Goal: Task Accomplishment & Management: Use online tool/utility

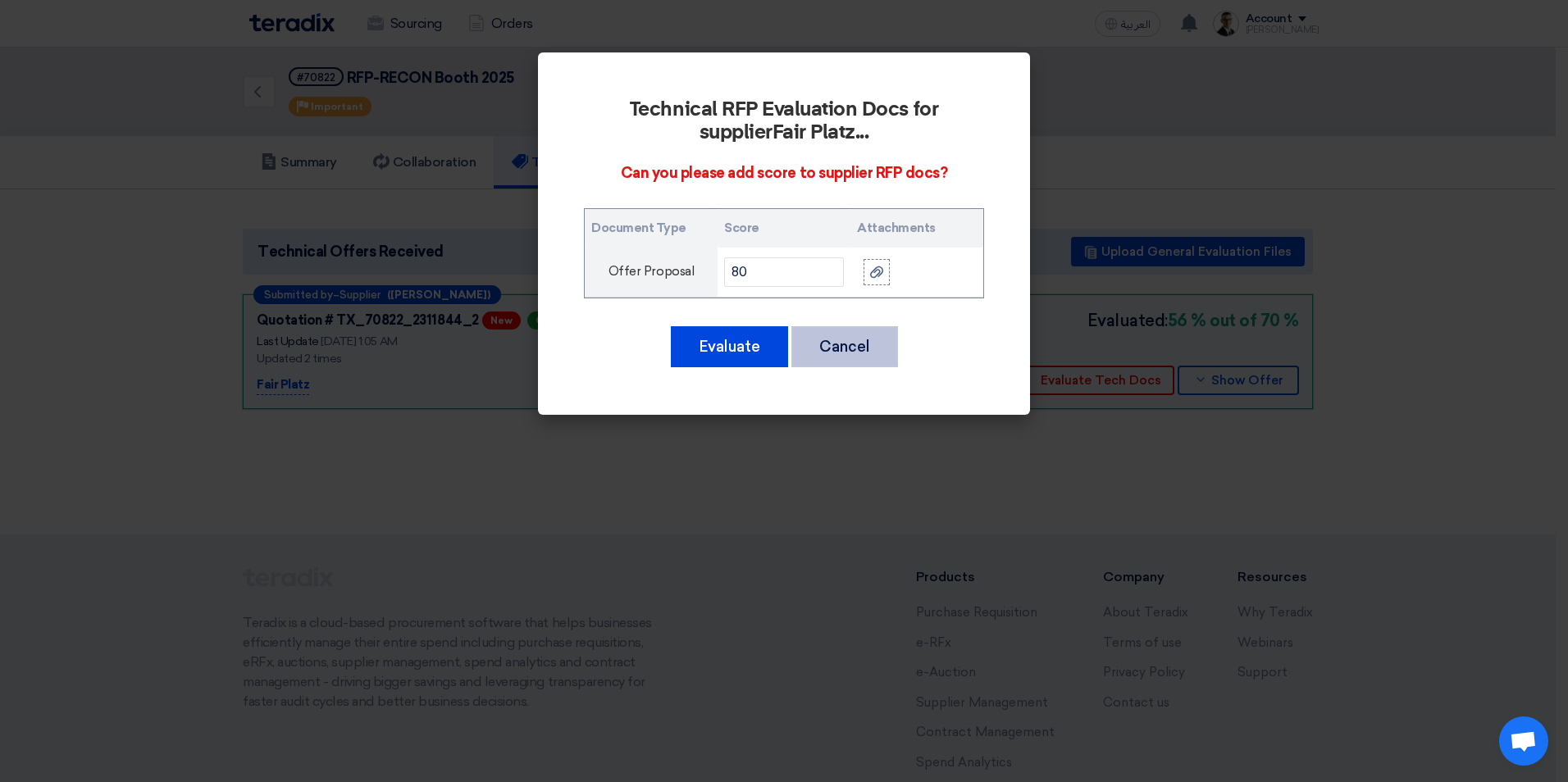
click at [883, 343] on button "Cancel" at bounding box center [844, 347] width 107 height 41
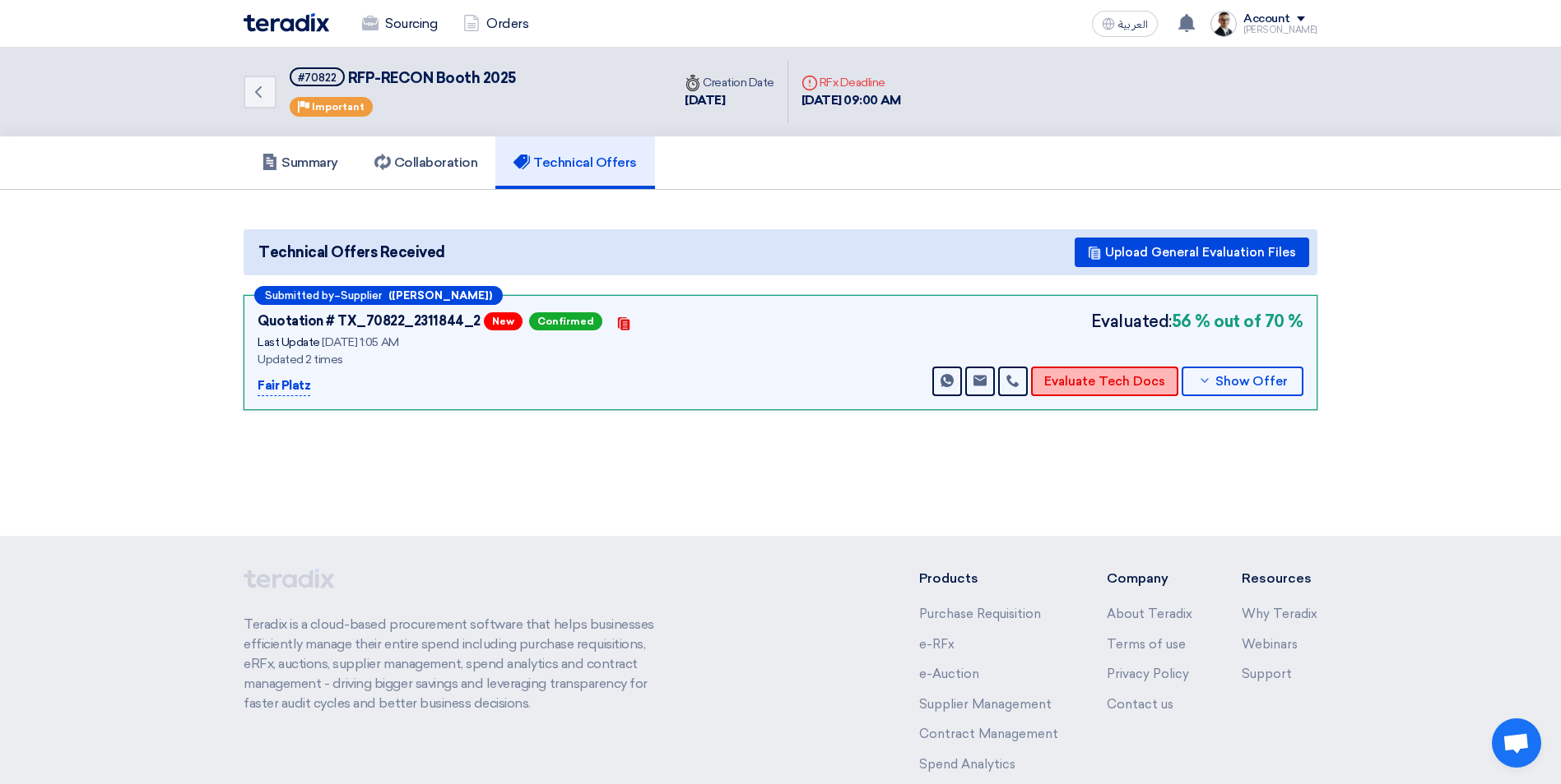
click at [1118, 384] on button "Evaluate Tech Docs" at bounding box center [1103, 382] width 147 height 30
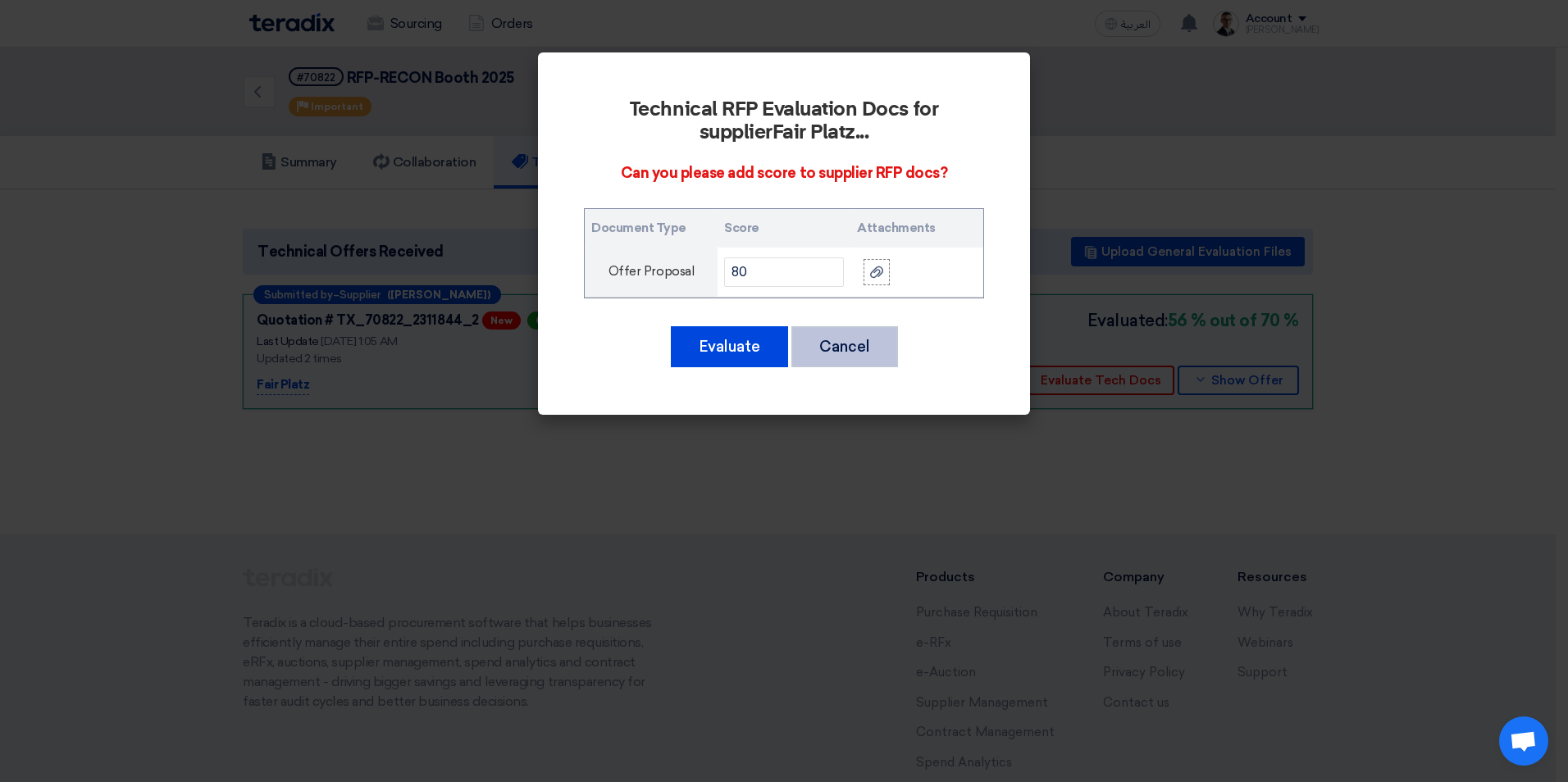
click at [859, 351] on button "Cancel" at bounding box center [844, 347] width 107 height 41
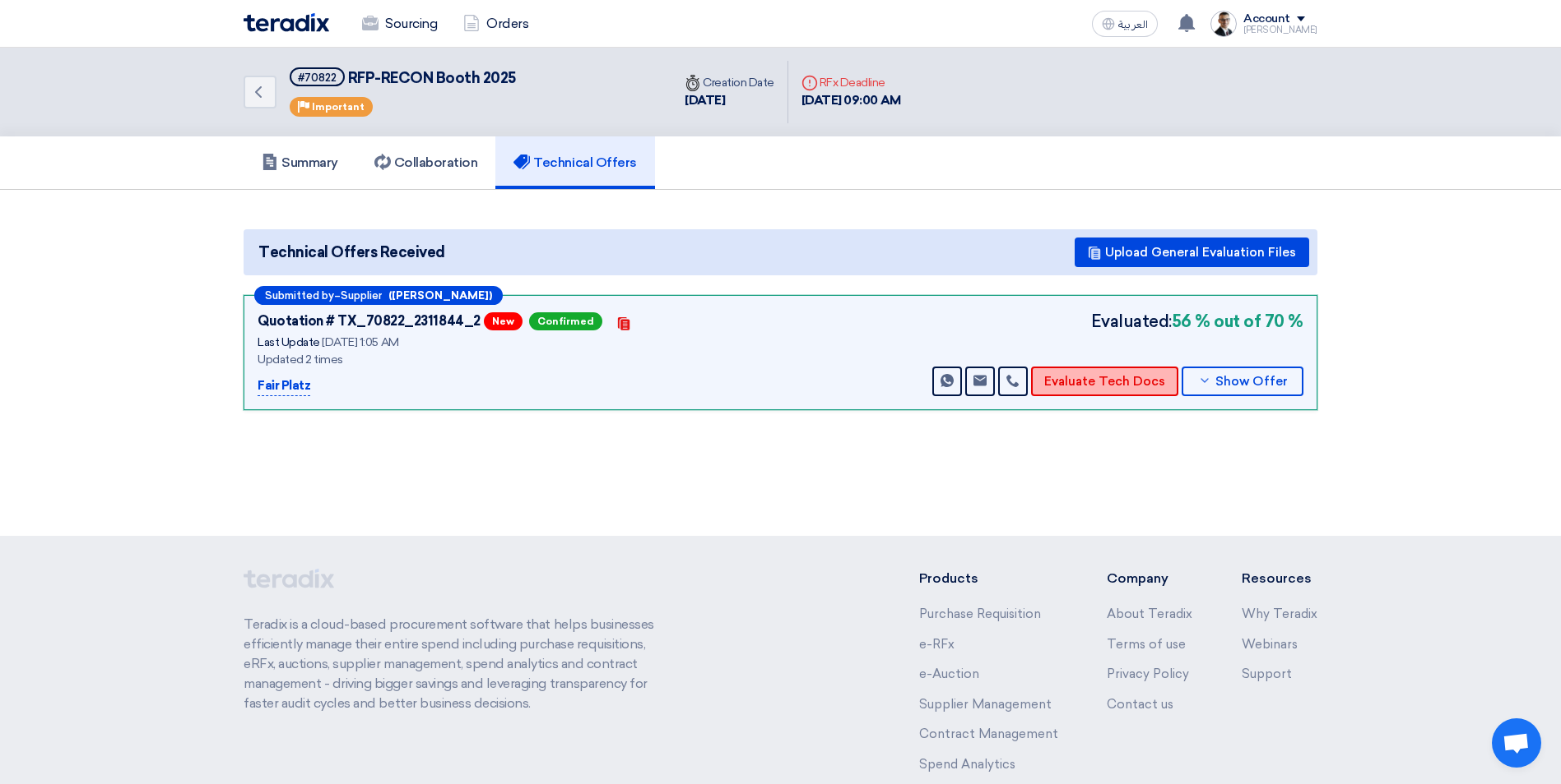
click at [1111, 382] on button "Evaluate Tech Docs" at bounding box center [1103, 382] width 147 height 30
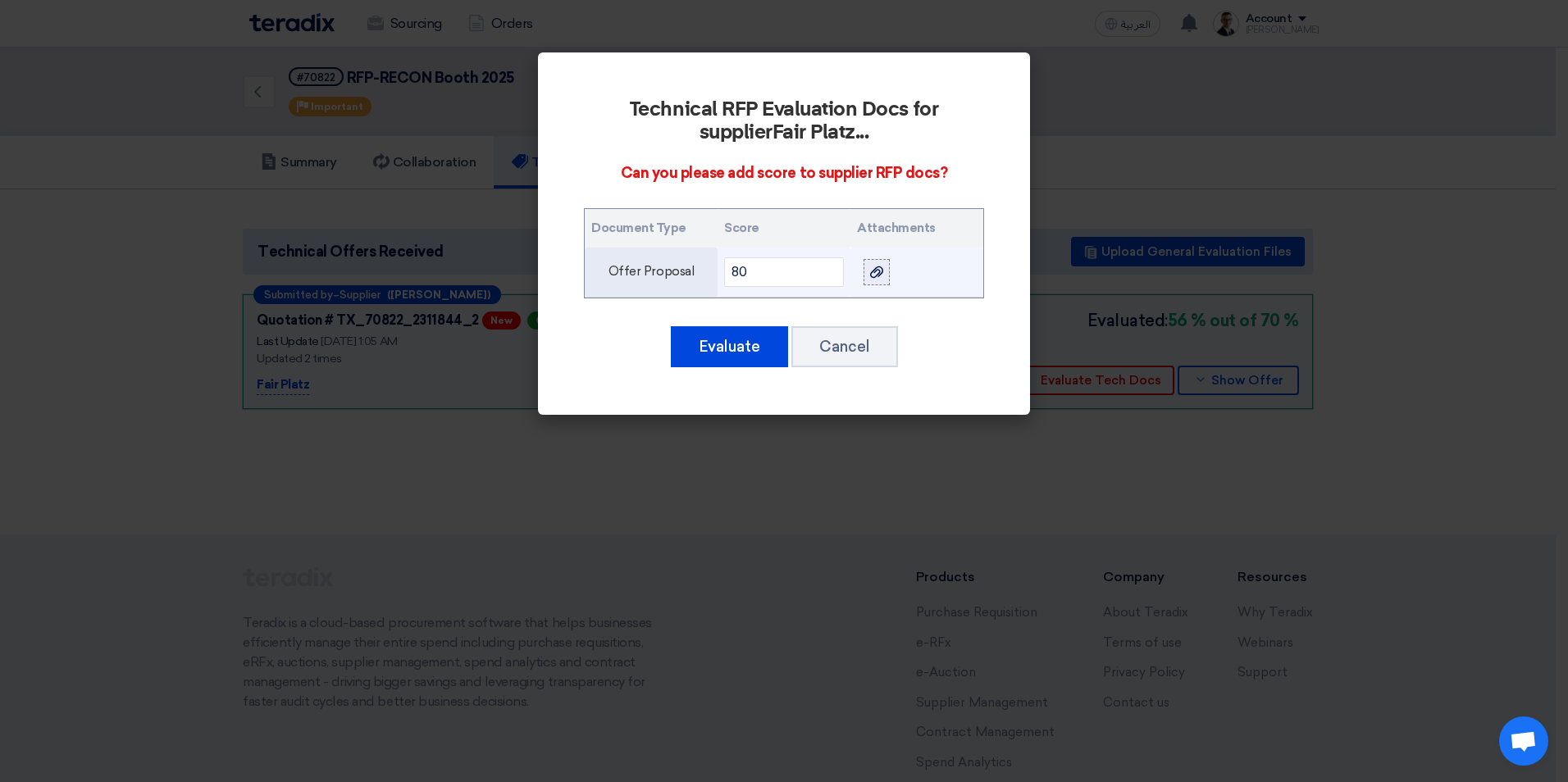
click at [879, 269] on icon at bounding box center [876, 272] width 13 height 13
click at [0, 0] on input "file" at bounding box center [0, 0] width 0 height 0
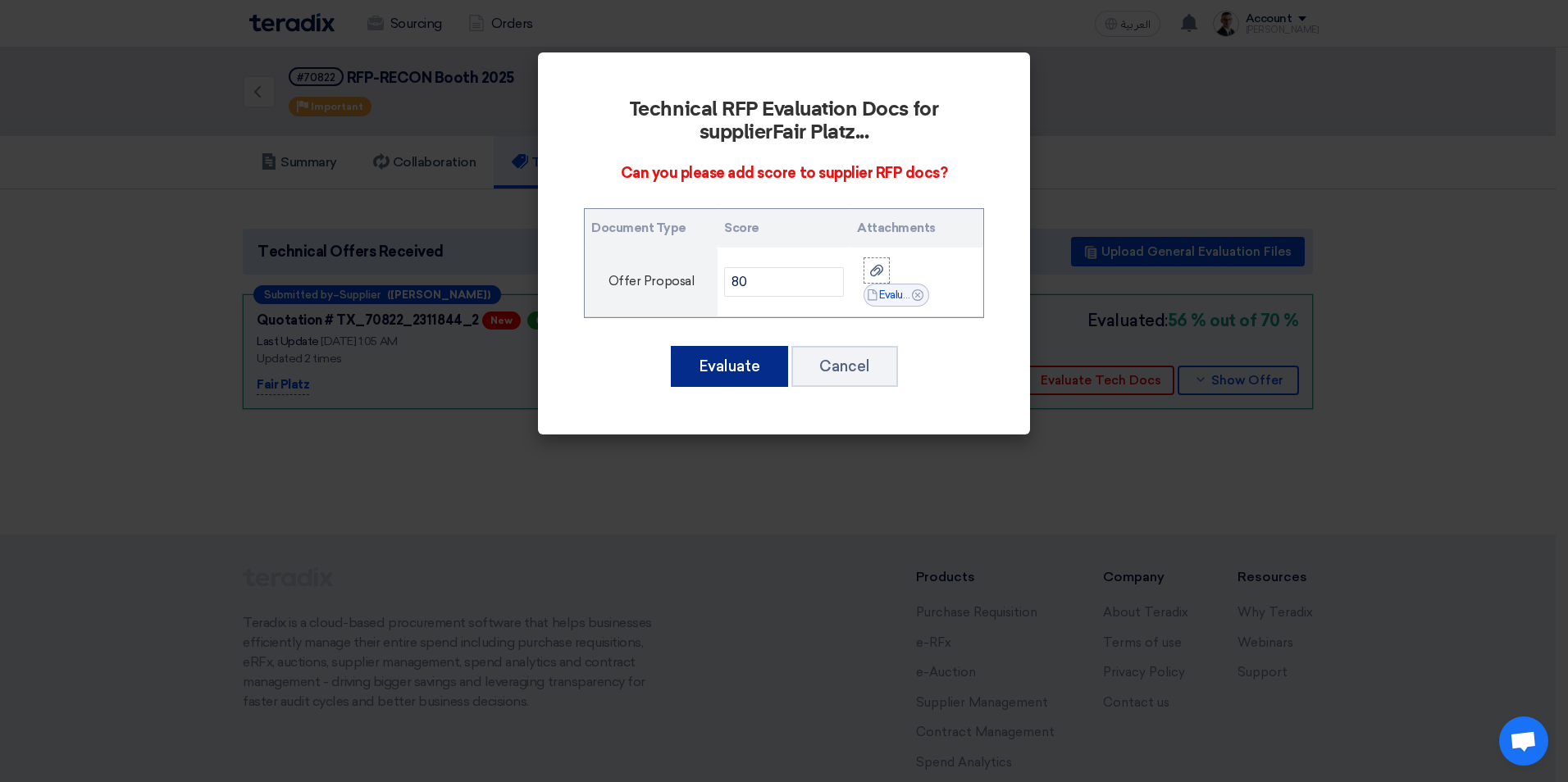
click at [719, 380] on button "Evaluate" at bounding box center [729, 366] width 118 height 41
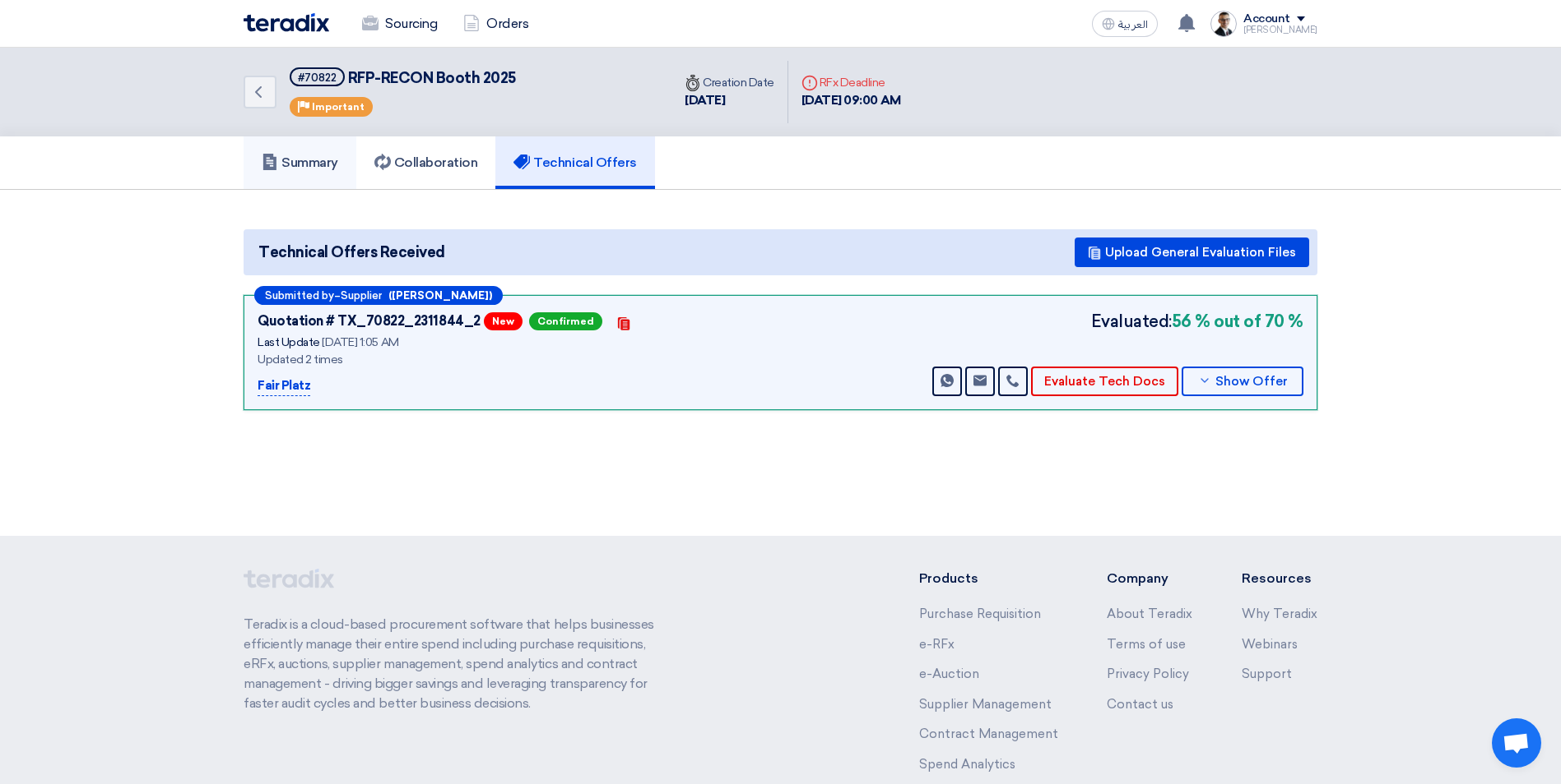
click at [335, 150] on link "Summary" at bounding box center [300, 163] width 113 height 53
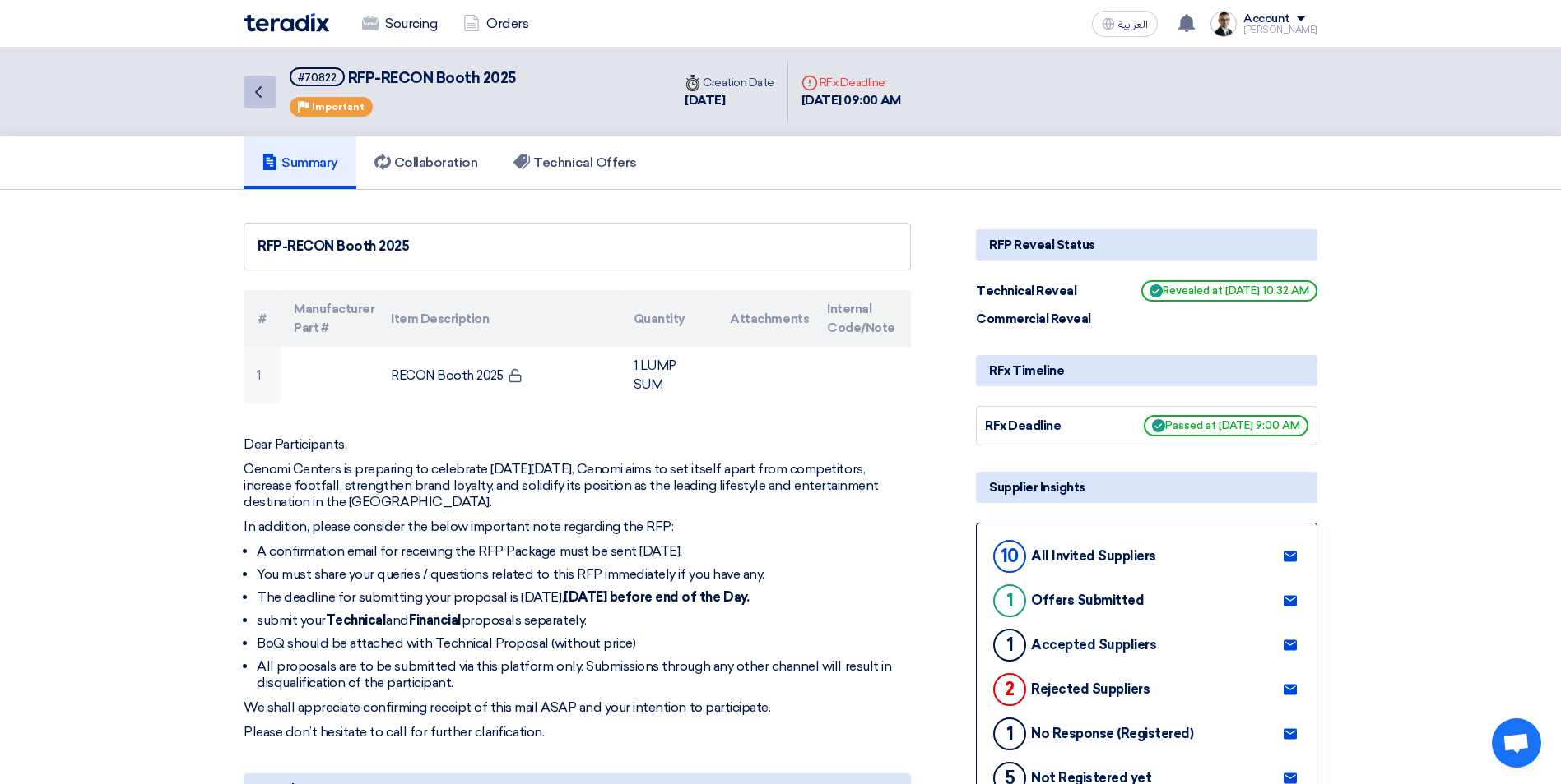
click at [262, 102] on icon "Back" at bounding box center [259, 92] width 20 height 20
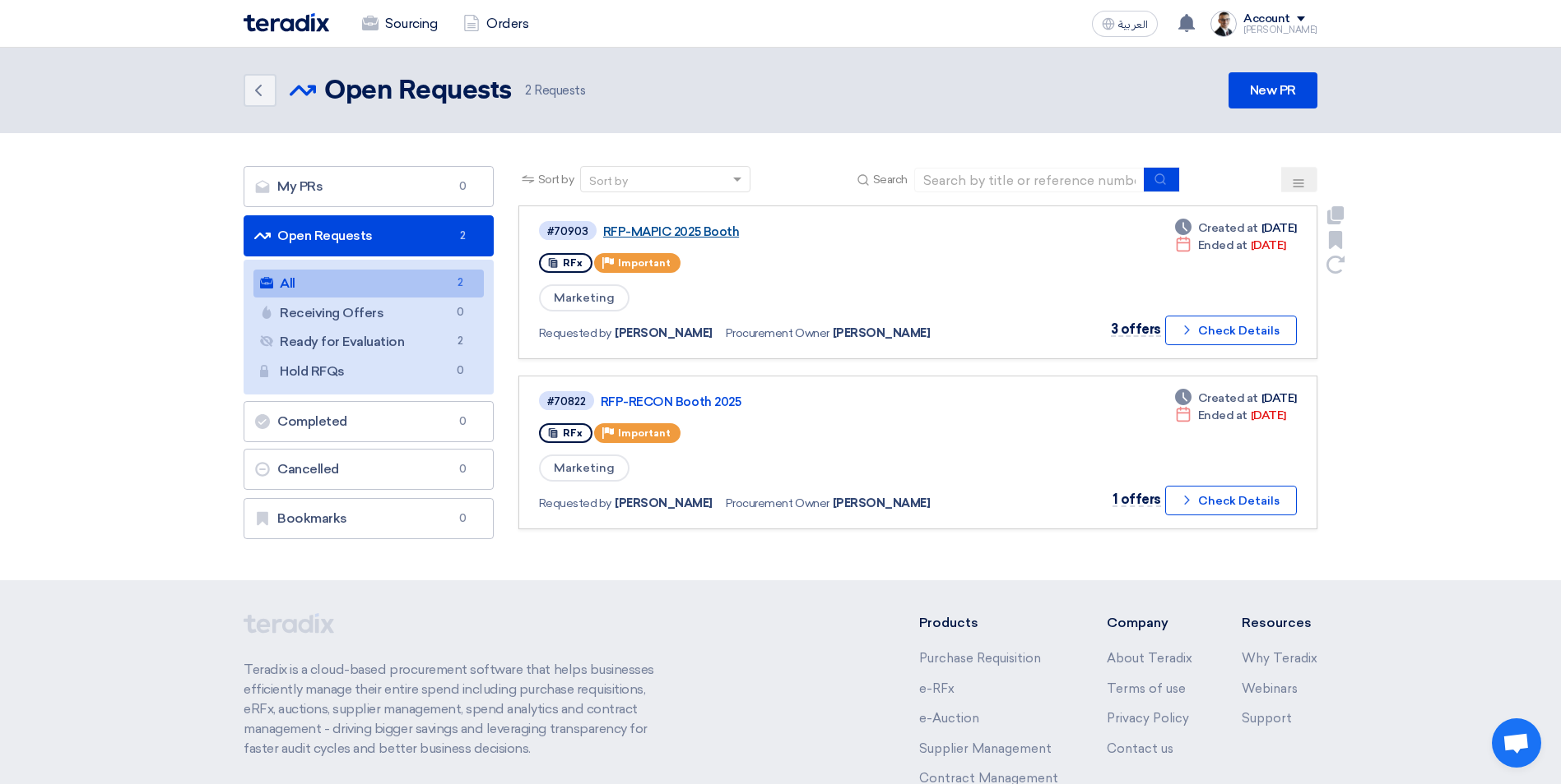
click at [713, 230] on link "RFP-MAPIC 2025 Booth" at bounding box center [808, 232] width 412 height 15
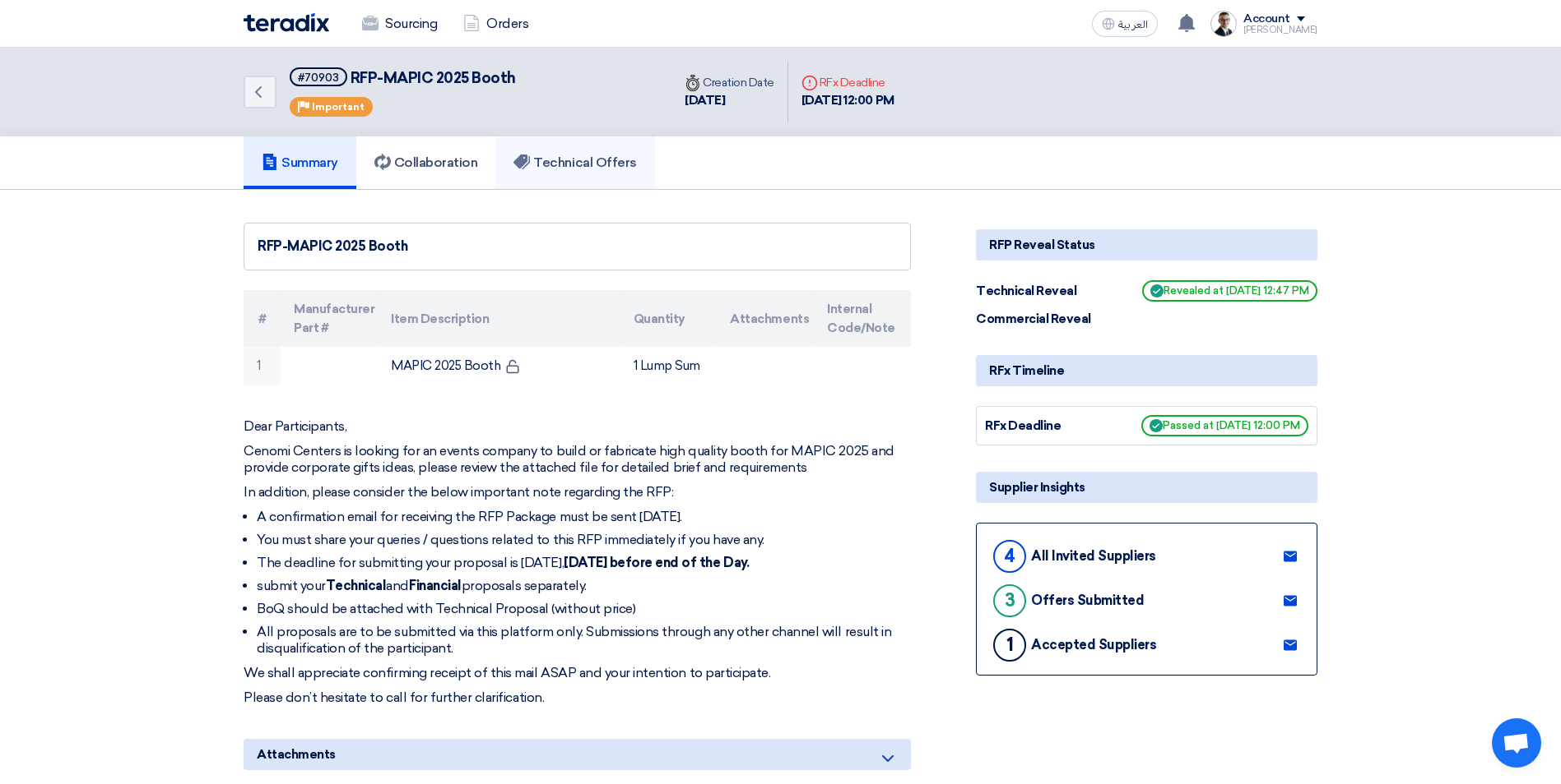
click at [583, 172] on link "Technical Offers" at bounding box center [575, 163] width 159 height 53
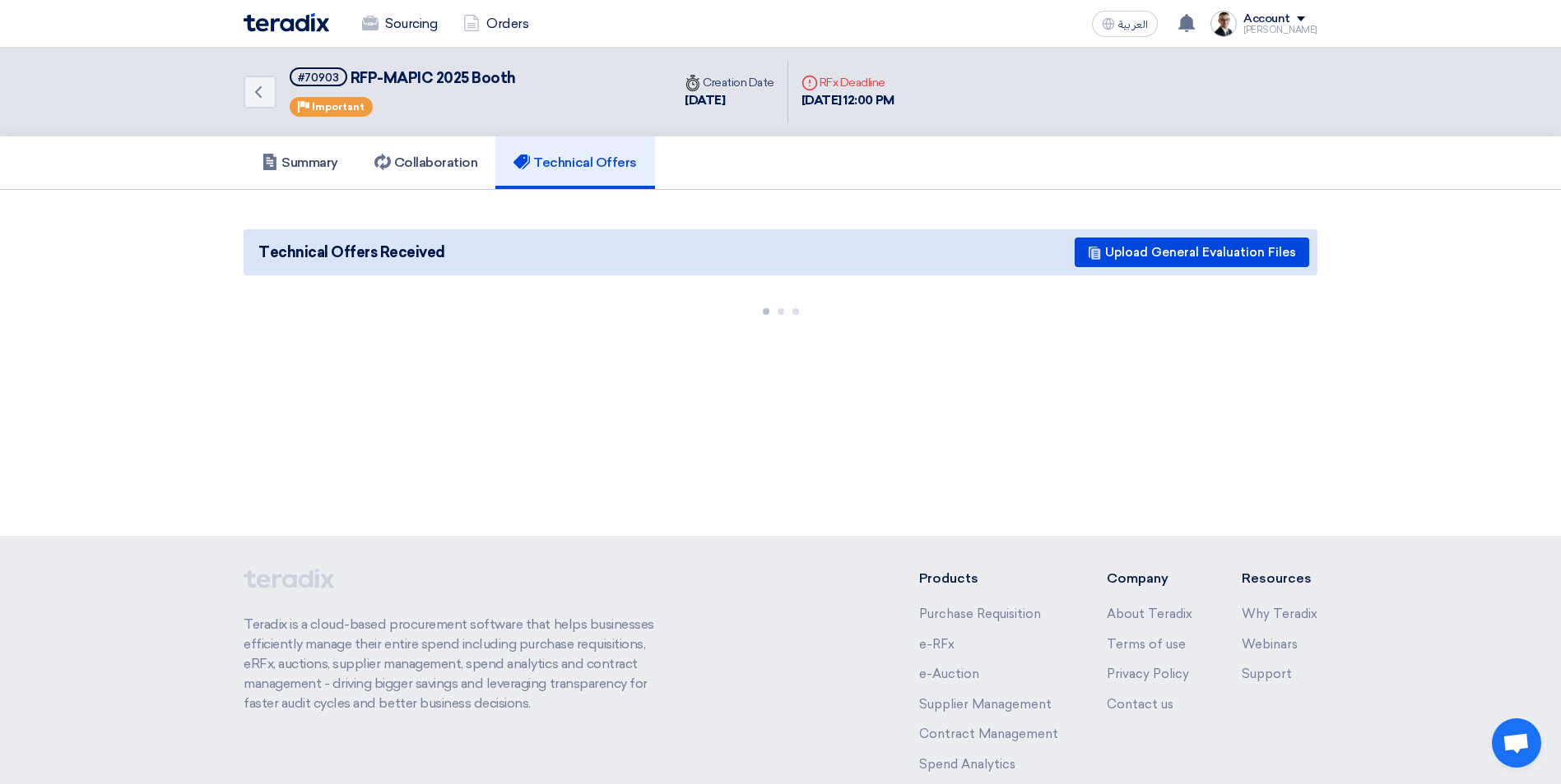
click at [581, 164] on h5 "Technical Offers" at bounding box center [575, 163] width 123 height 16
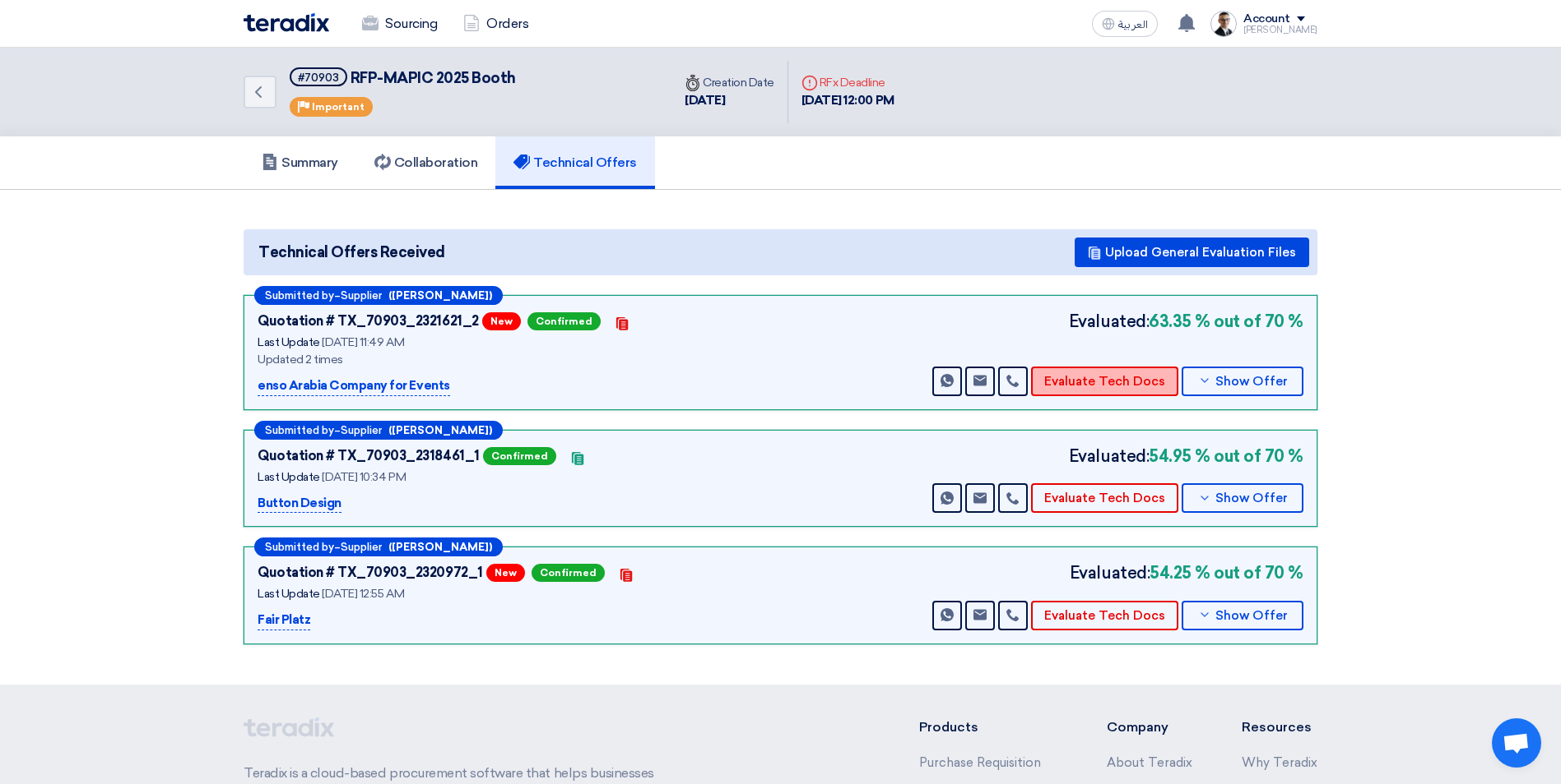
click at [1126, 383] on button "Evaluate Tech Docs" at bounding box center [1103, 382] width 147 height 30
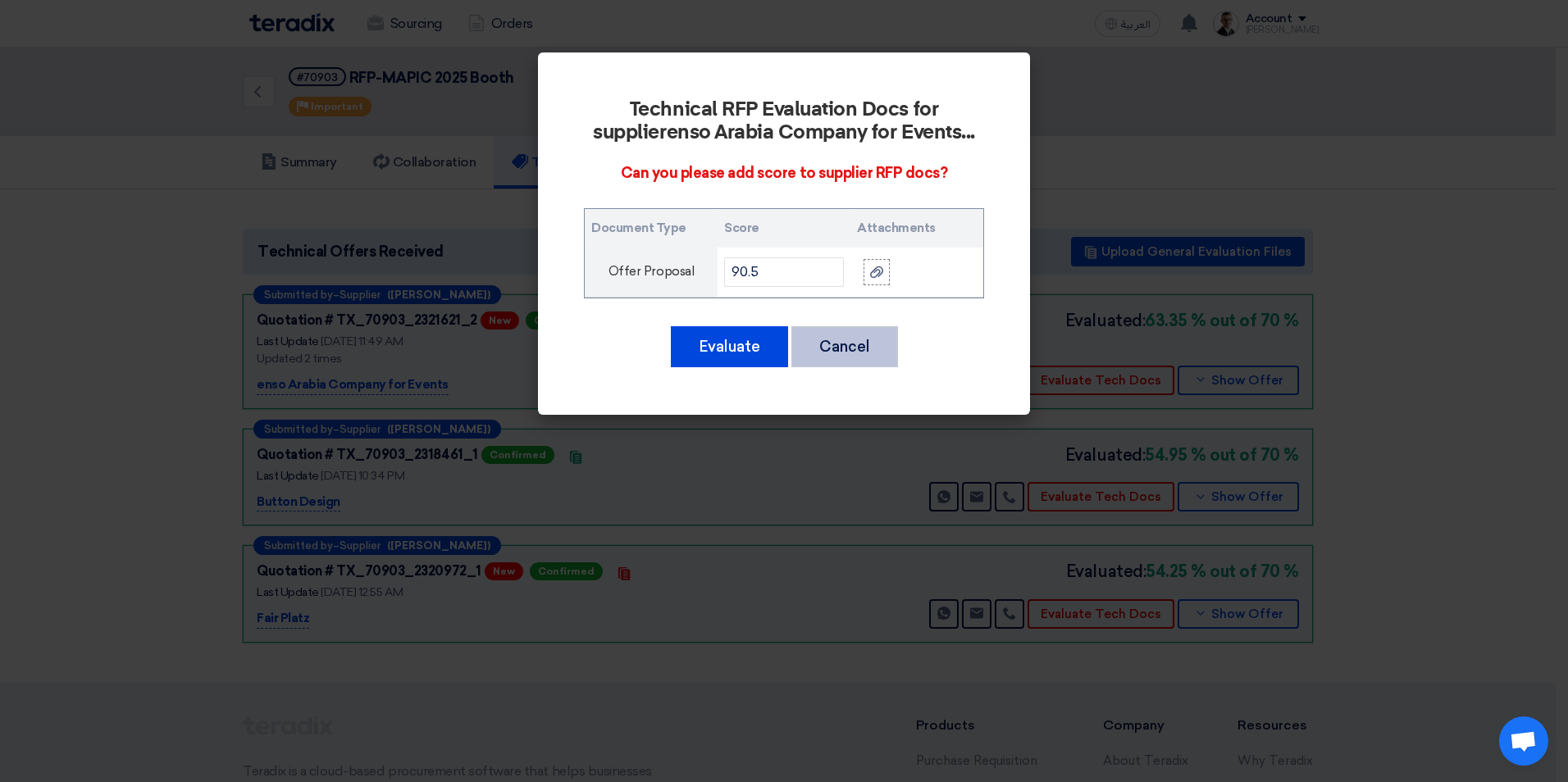
click at [887, 357] on button "Cancel" at bounding box center [844, 347] width 107 height 41
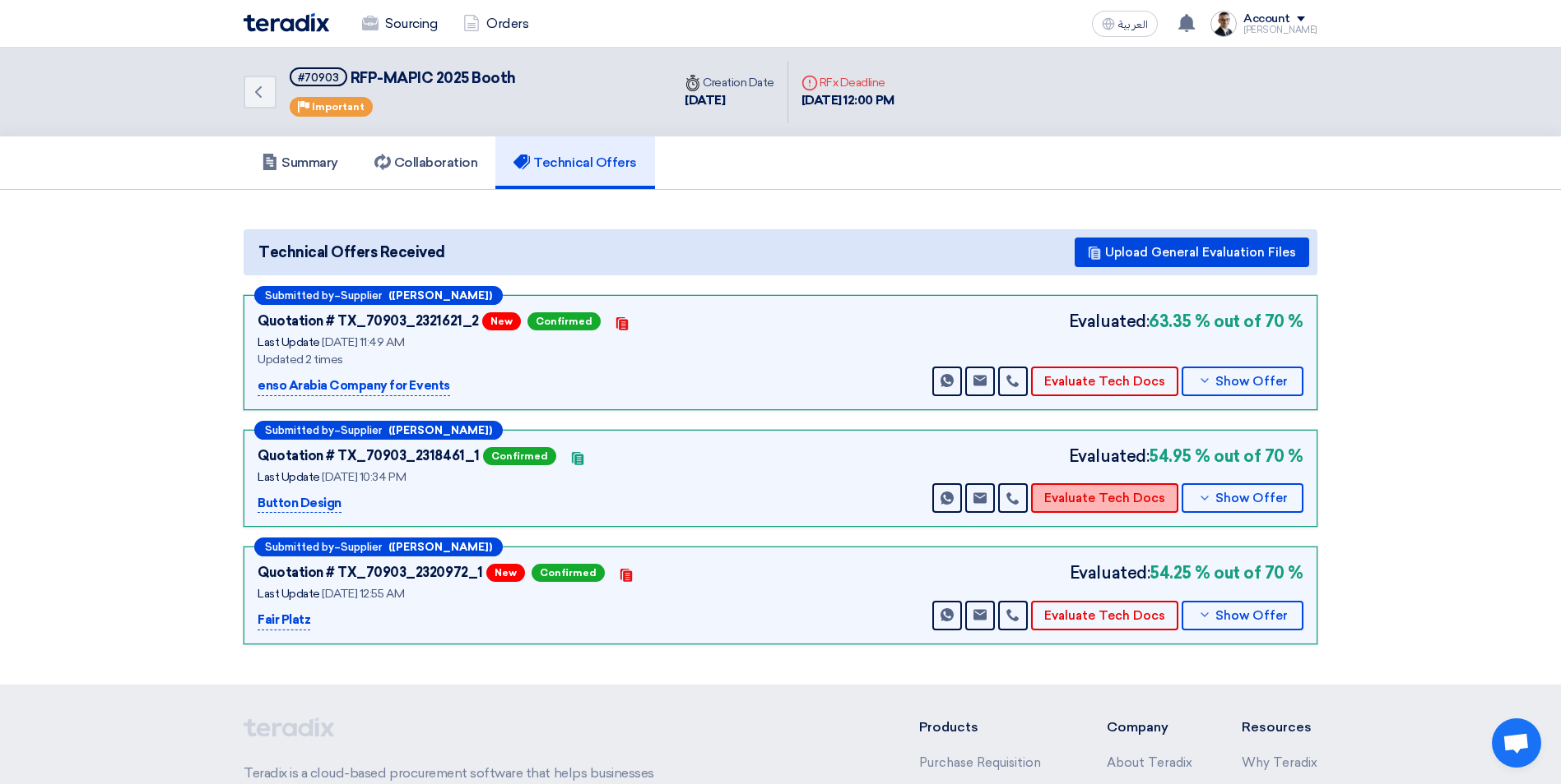
click at [1102, 497] on button "Evaluate Tech Docs" at bounding box center [1103, 498] width 147 height 30
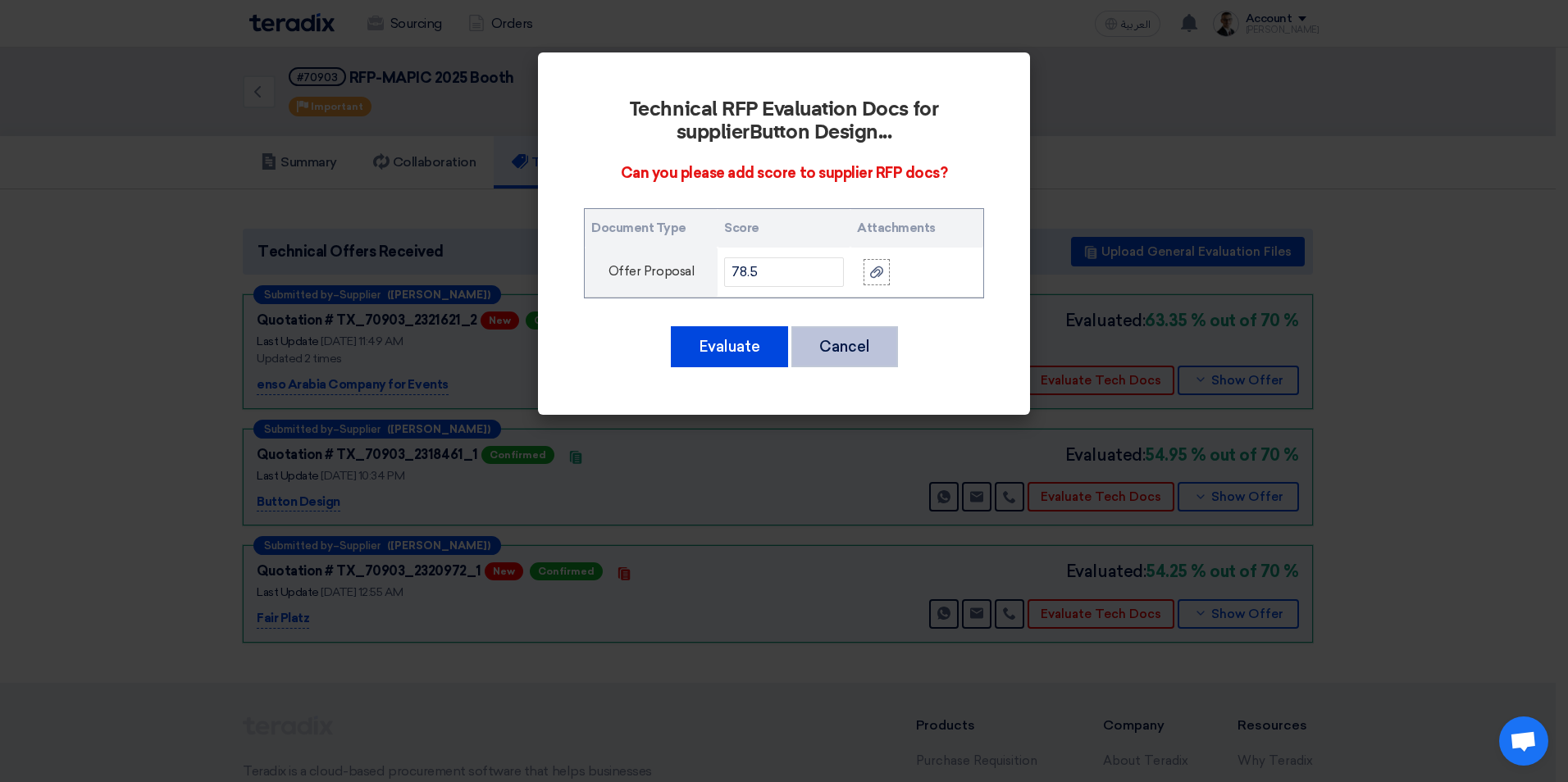
click at [831, 347] on button "Cancel" at bounding box center [844, 347] width 107 height 41
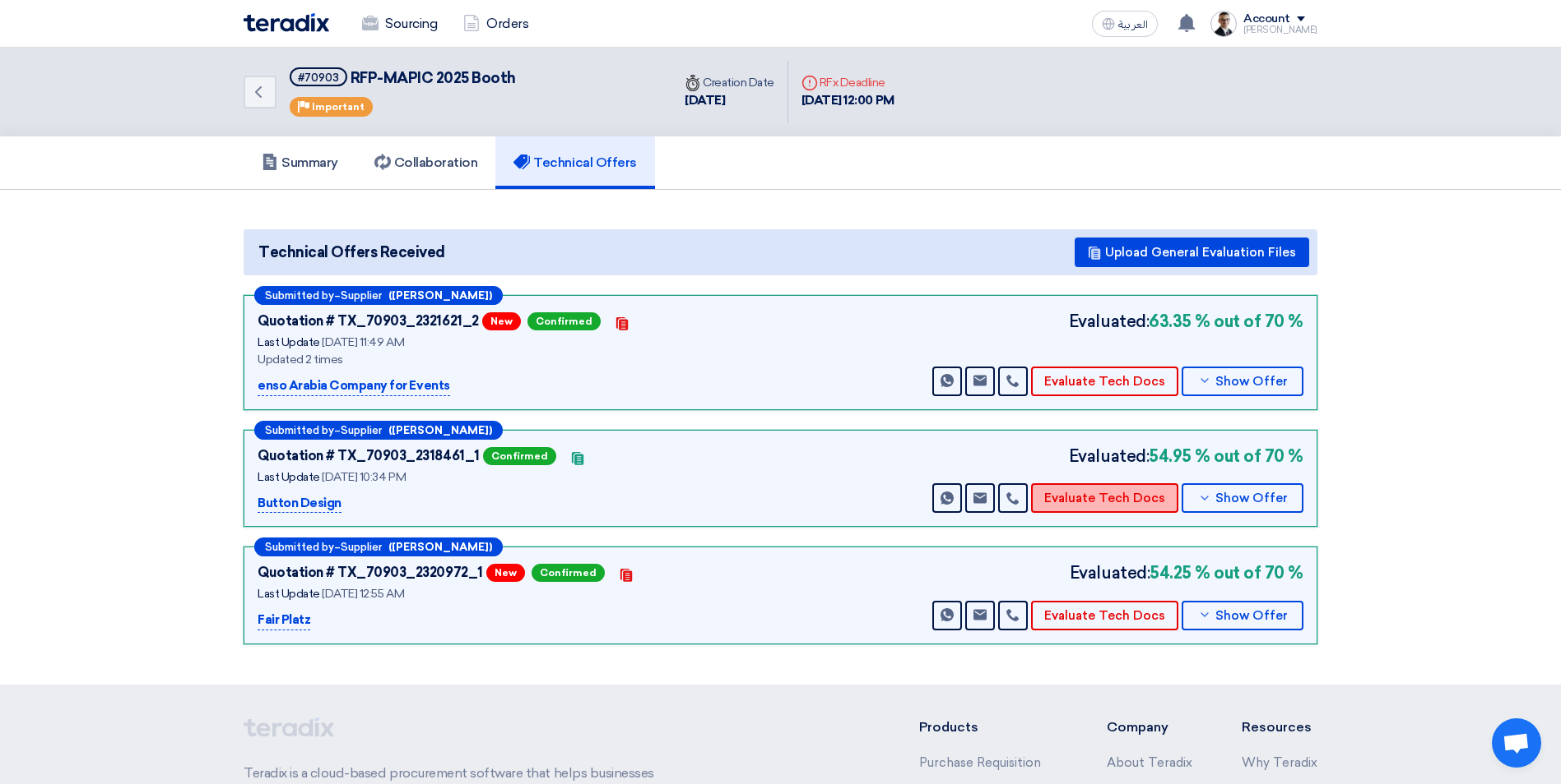
click at [1093, 495] on button "Evaluate Tech Docs" at bounding box center [1103, 498] width 147 height 30
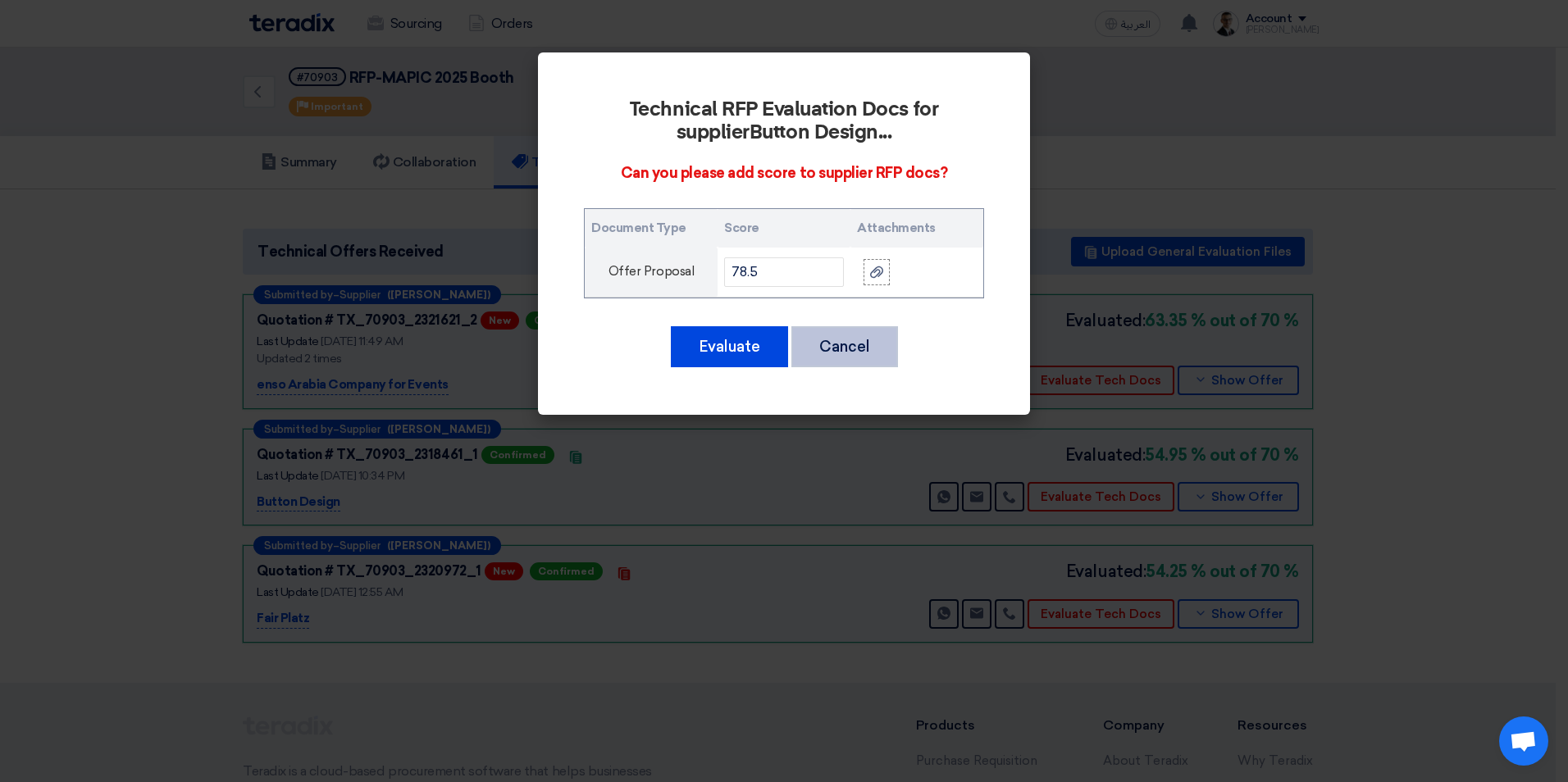
click at [853, 354] on button "Cancel" at bounding box center [844, 347] width 107 height 41
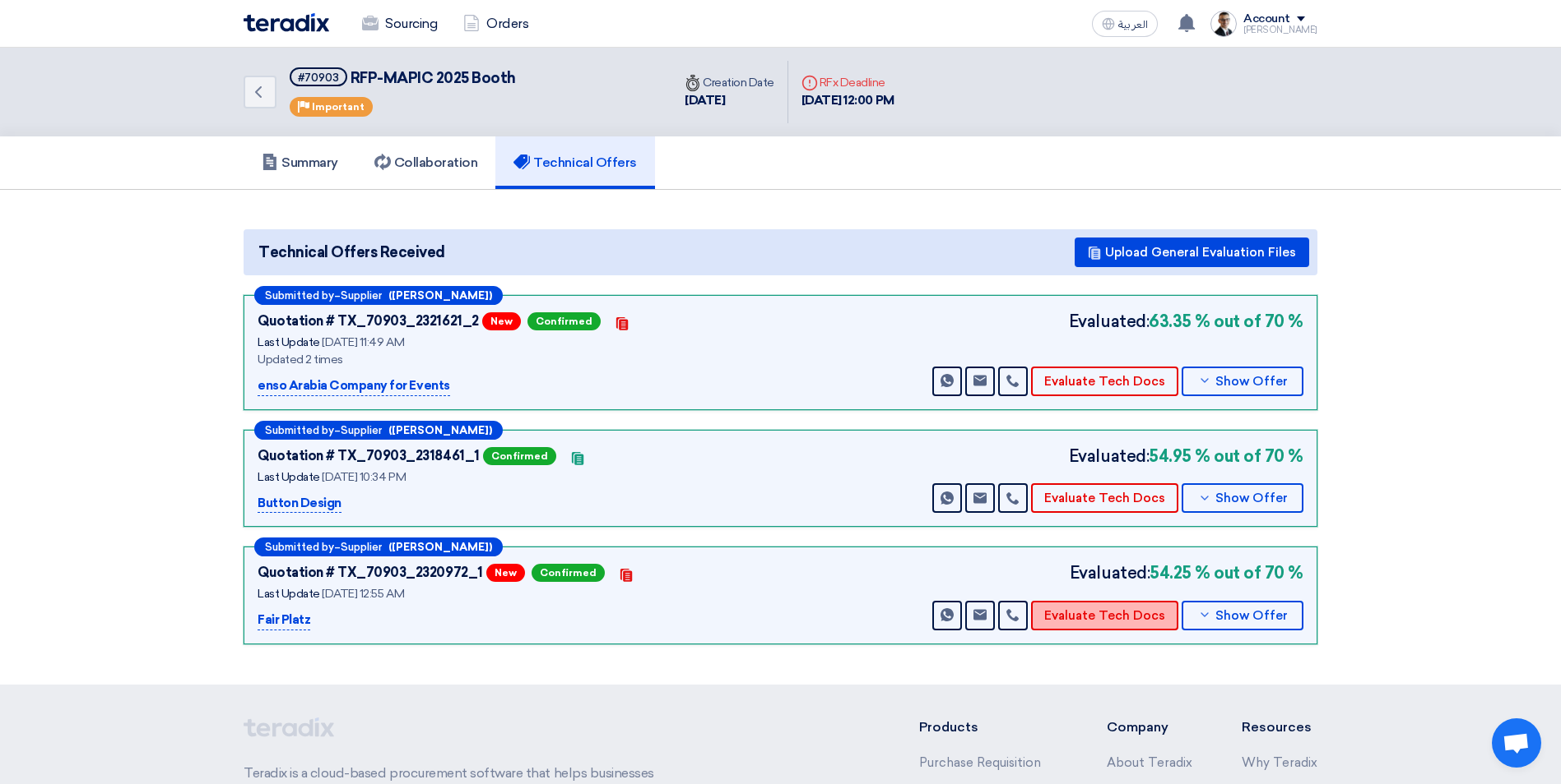
click at [1091, 616] on button "Evaluate Tech Docs" at bounding box center [1103, 616] width 147 height 30
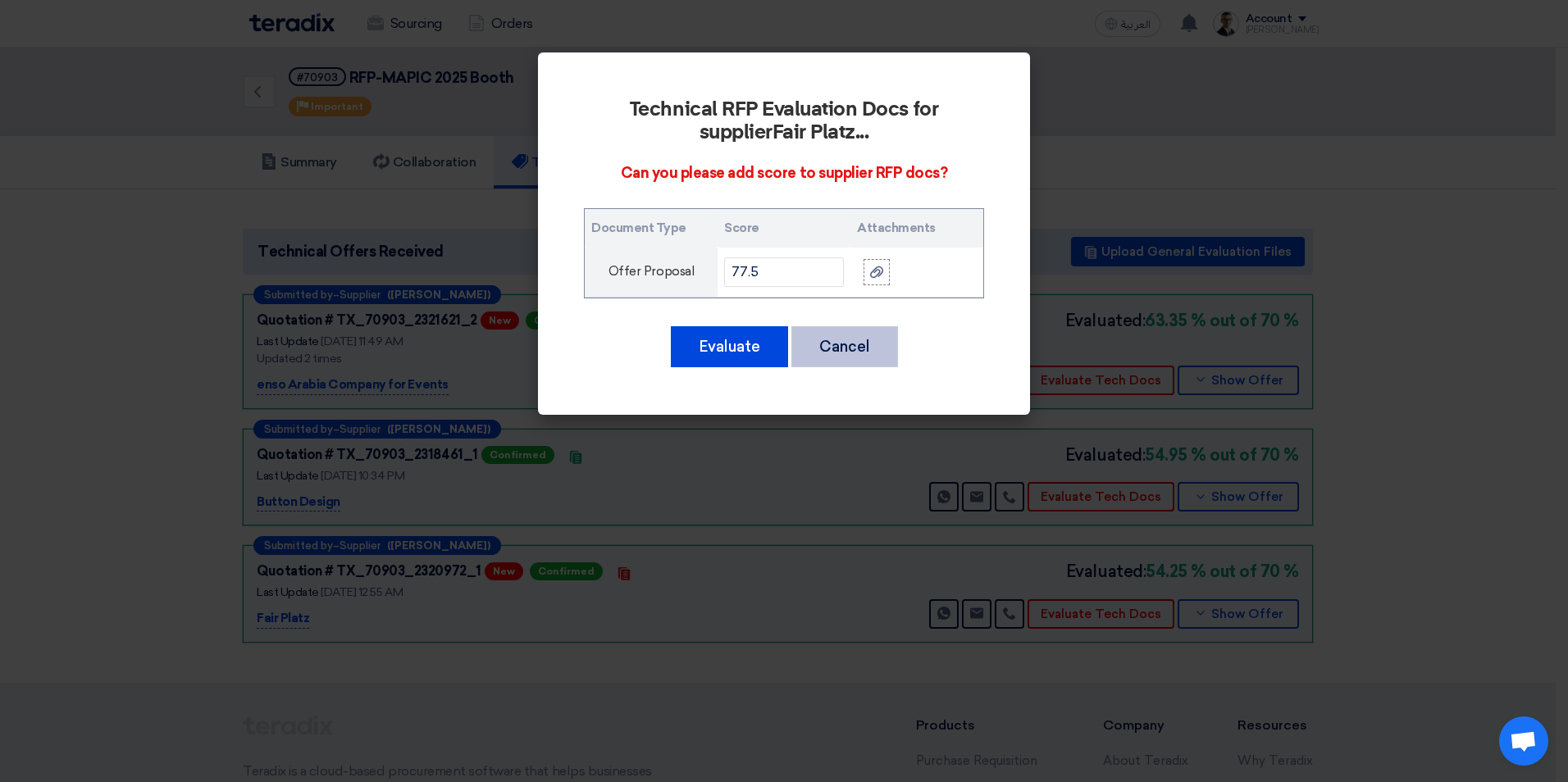
click at [885, 347] on button "Cancel" at bounding box center [844, 347] width 107 height 41
